Goal: Task Accomplishment & Management: Manage account settings

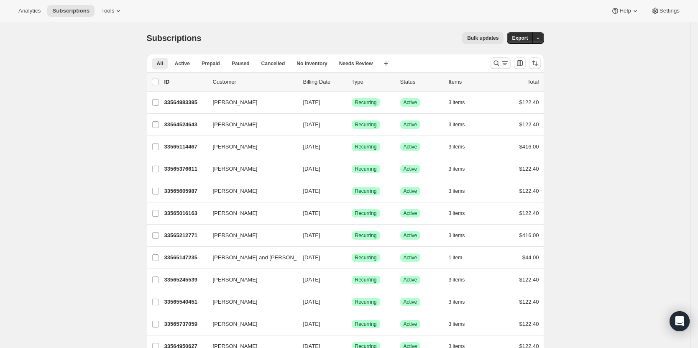
click at [496, 63] on icon "Search and filter results" at bounding box center [496, 63] width 8 height 8
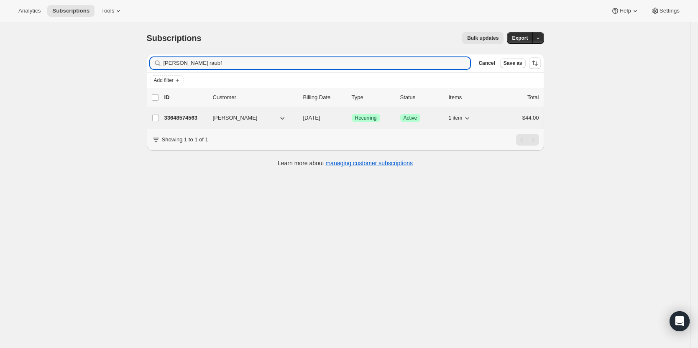
type input "[PERSON_NAME] raubf"
click at [194, 119] on p "33648574563" at bounding box center [185, 118] width 42 height 8
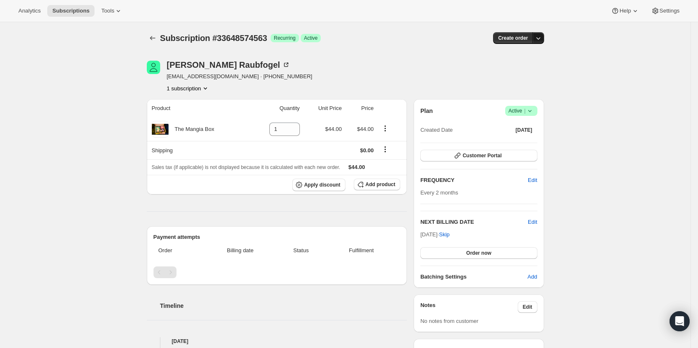
click at [542, 42] on button "button" at bounding box center [538, 38] width 12 height 12
click at [591, 84] on div "Subscription #33648574563. This page is ready Subscription #33648574563 Success…" at bounding box center [345, 269] width 690 height 494
click at [531, 111] on icon at bounding box center [529, 111] width 3 height 2
click at [532, 145] on span "Cancel subscription" at bounding box center [523, 142] width 47 height 8
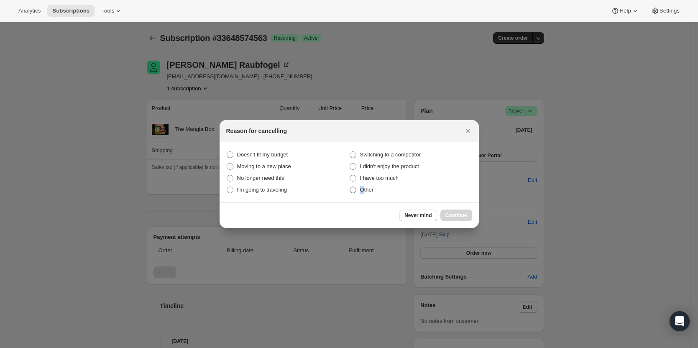
drag, startPoint x: 361, startPoint y: 189, endPoint x: 374, endPoint y: 192, distance: 12.9
click at [363, 190] on span "Other" at bounding box center [367, 190] width 14 height 6
click at [373, 191] on span "Other" at bounding box center [367, 190] width 14 height 6
click at [350, 187] on input "Other" at bounding box center [350, 187] width 0 height 0
radio input "true"
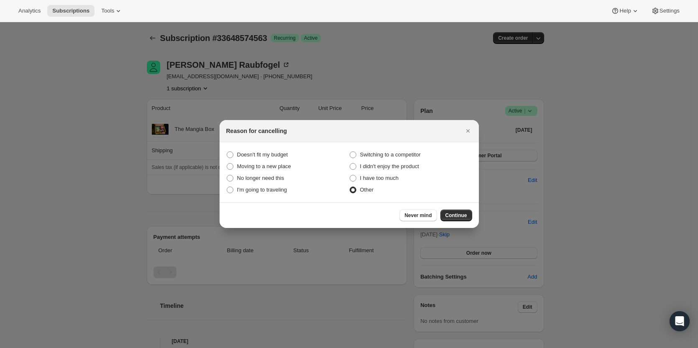
click at [359, 185] on label "Other" at bounding box center [410, 190] width 123 height 12
click at [350, 187] on input "Other" at bounding box center [350, 187] width 0 height 0
click at [461, 216] on span "Continue" at bounding box center [456, 215] width 22 height 7
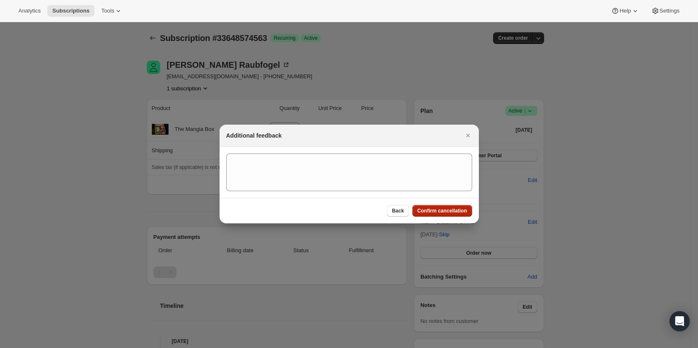
click at [458, 207] on button "Confirm cancellation" at bounding box center [442, 211] width 60 height 12
